Goal: Check status

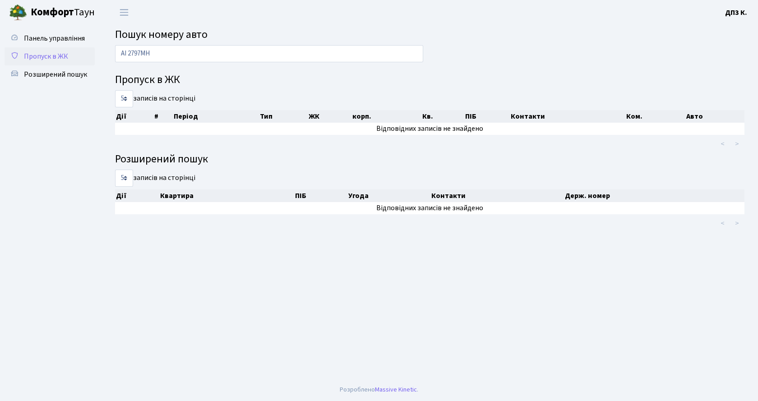
click at [42, 57] on span "Пропуск в ЖК" at bounding box center [46, 56] width 44 height 10
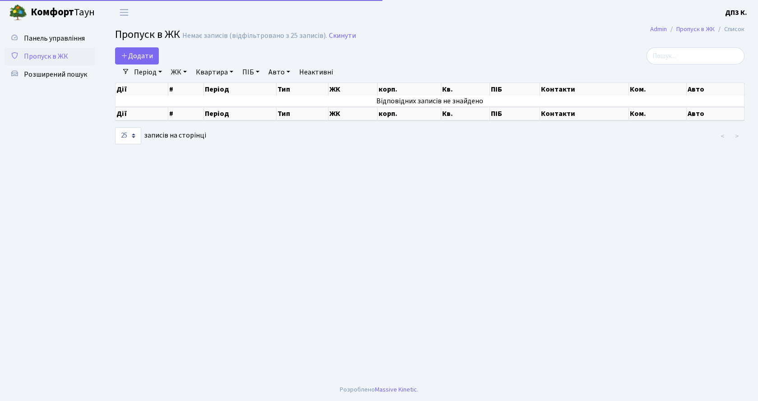
select select "25"
click at [140, 70] on link "Період" at bounding box center [147, 72] width 35 height 15
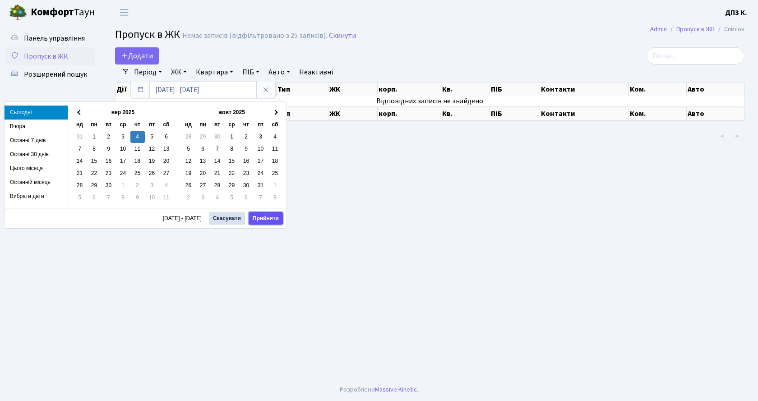
click at [259, 217] on button "Прийняти" at bounding box center [266, 218] width 34 height 13
